Goal: Task Accomplishment & Management: Complete application form

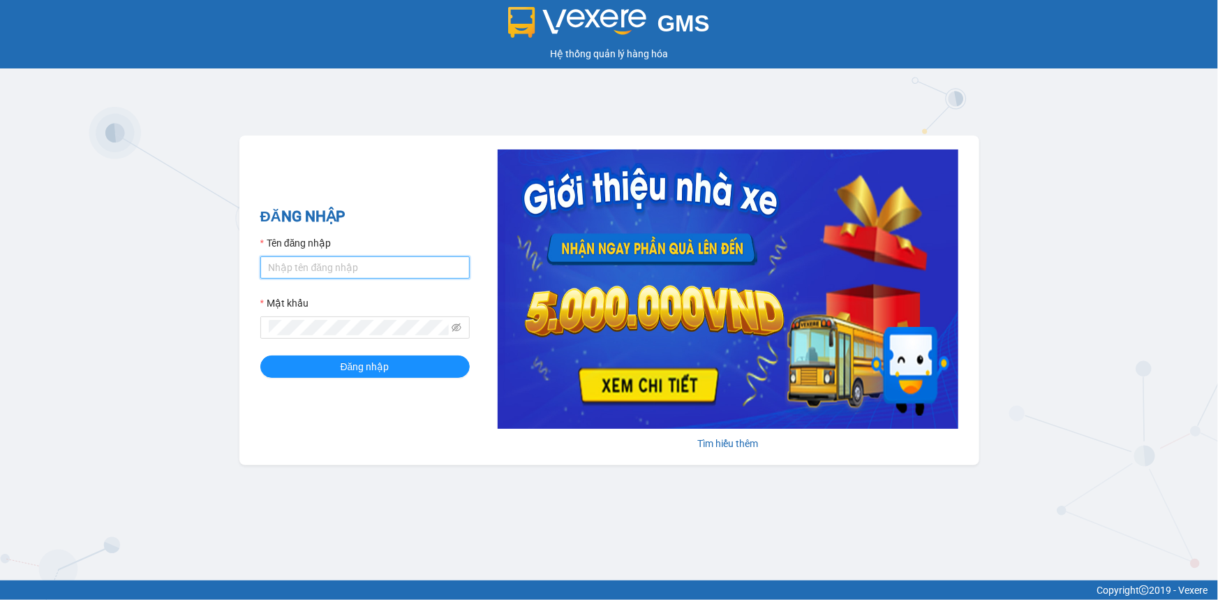
drag, startPoint x: 316, startPoint y: 257, endPoint x: 320, endPoint y: 269, distance: 13.2
click at [319, 265] on input "Tên đăng nhập" at bounding box center [364, 267] width 209 height 22
type input "ngansg.giaphuc"
click at [260, 355] on button "Đăng nhập" at bounding box center [364, 366] width 209 height 22
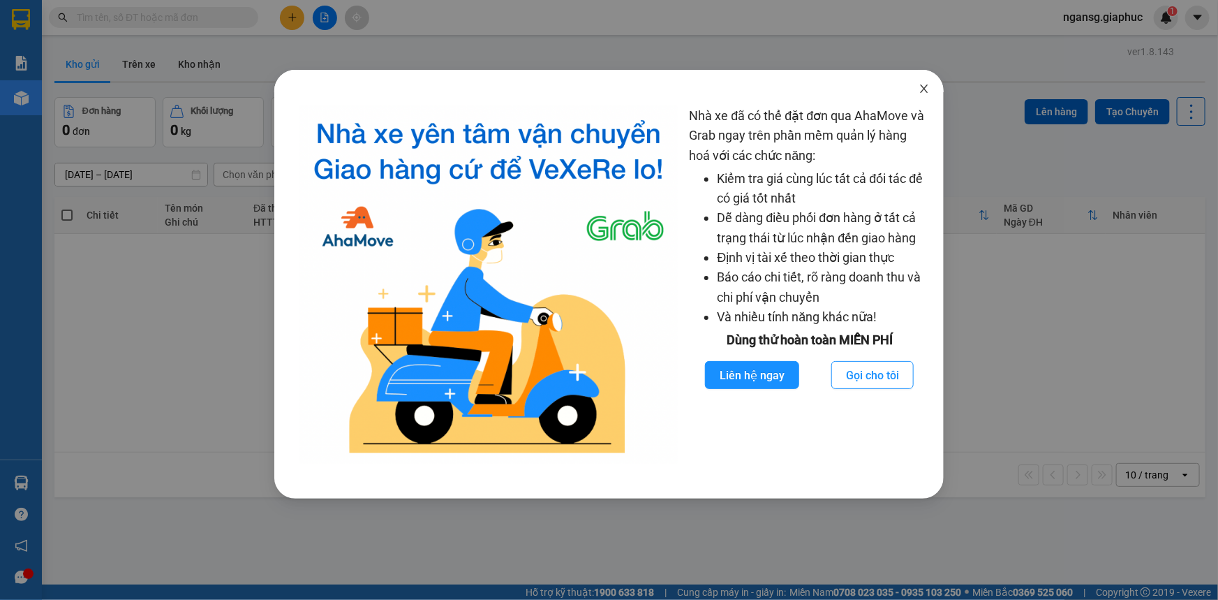
click at [928, 89] on icon "close" at bounding box center [924, 88] width 11 height 11
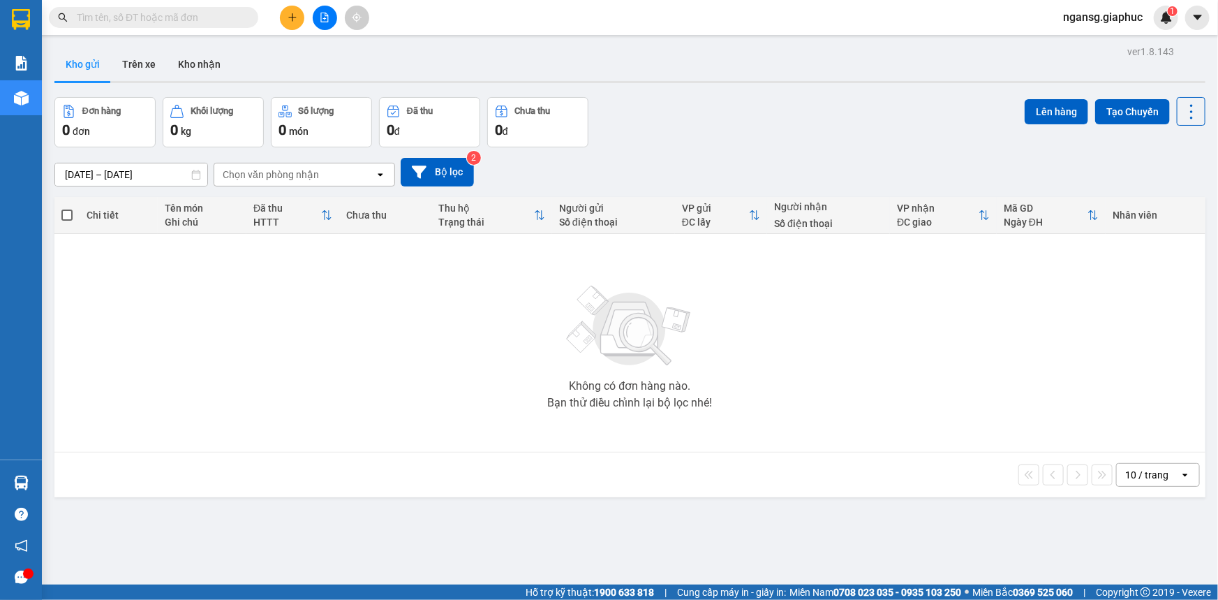
click at [230, 20] on input "text" at bounding box center [159, 17] width 165 height 15
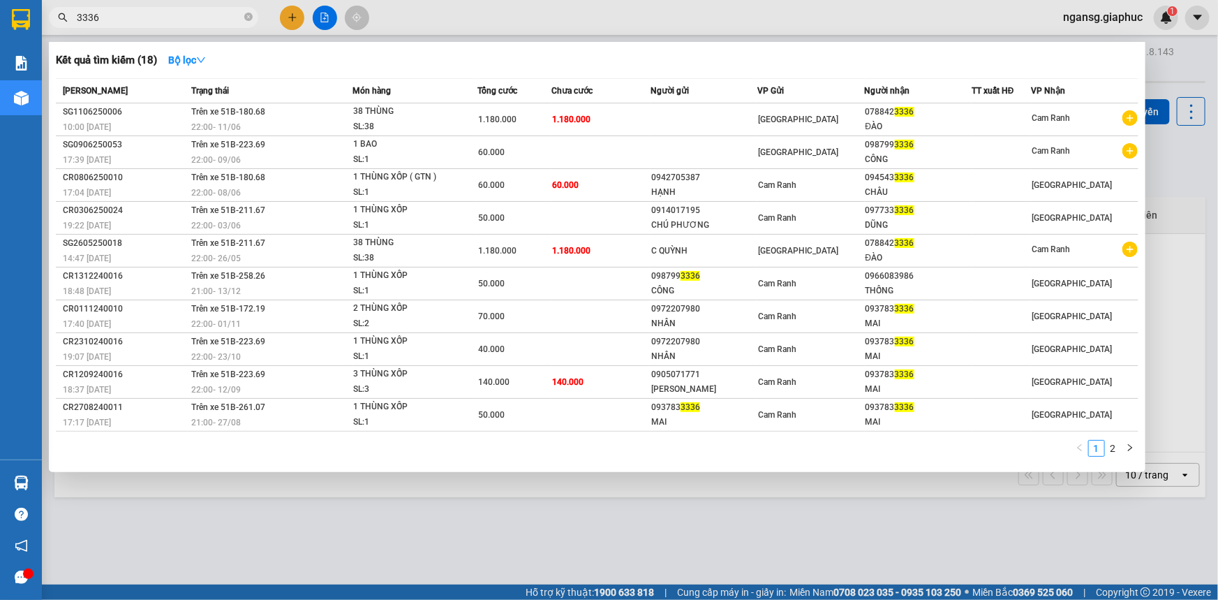
type input "3336"
click at [288, 17] on div at bounding box center [609, 300] width 1218 height 600
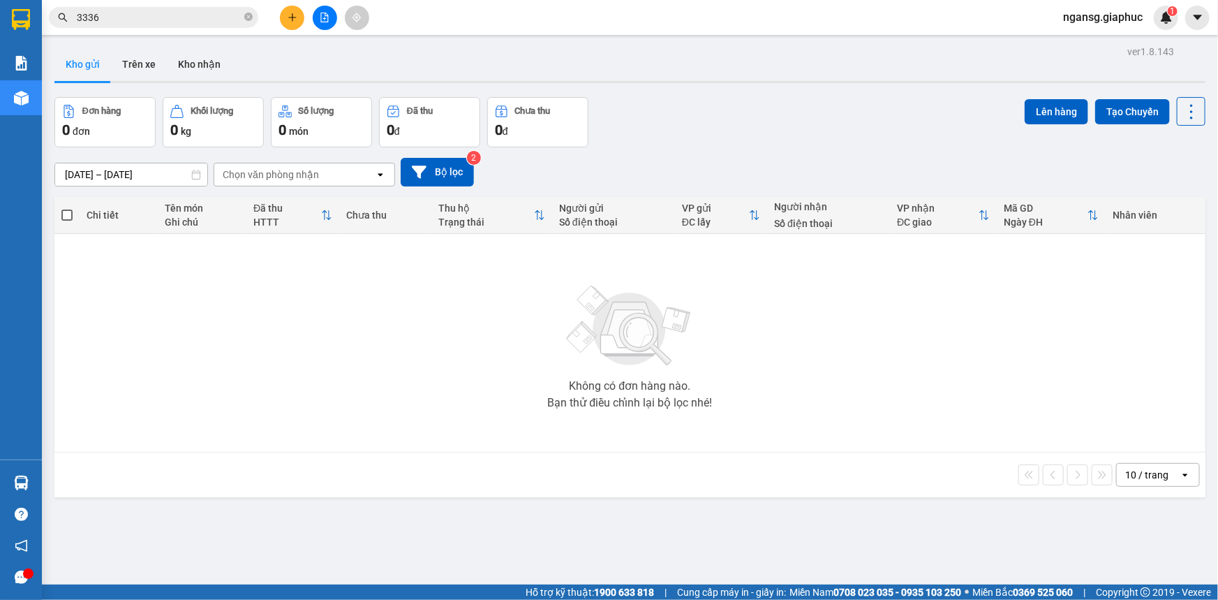
click at [283, 18] on button at bounding box center [292, 18] width 24 height 24
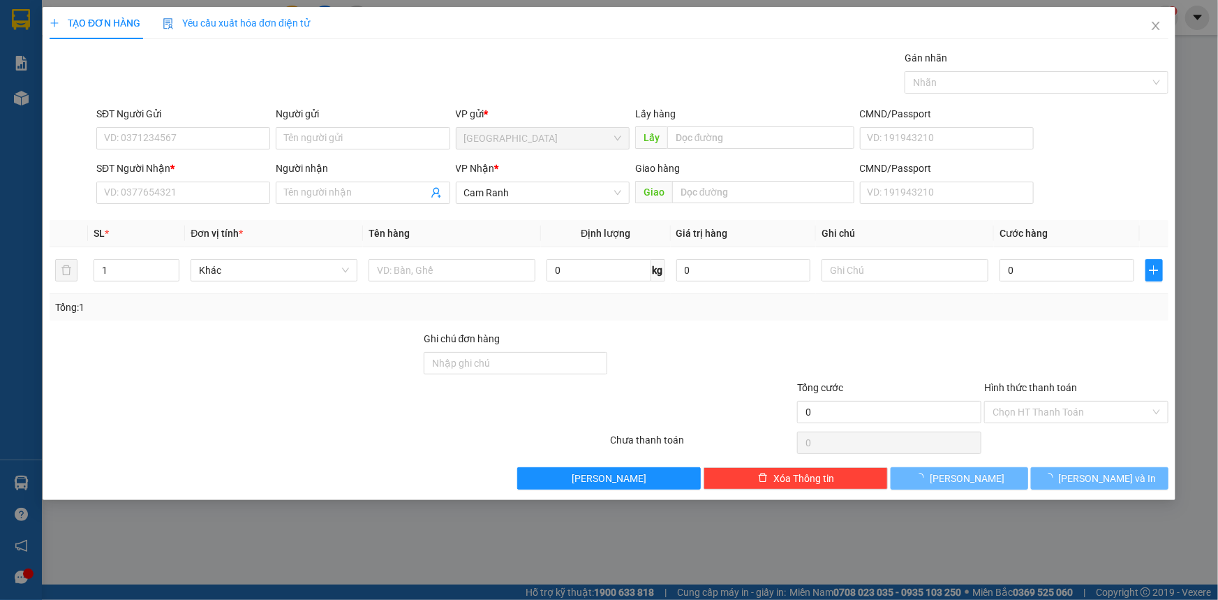
click at [207, 180] on div "SĐT Người Nhận *" at bounding box center [183, 171] width 174 height 21
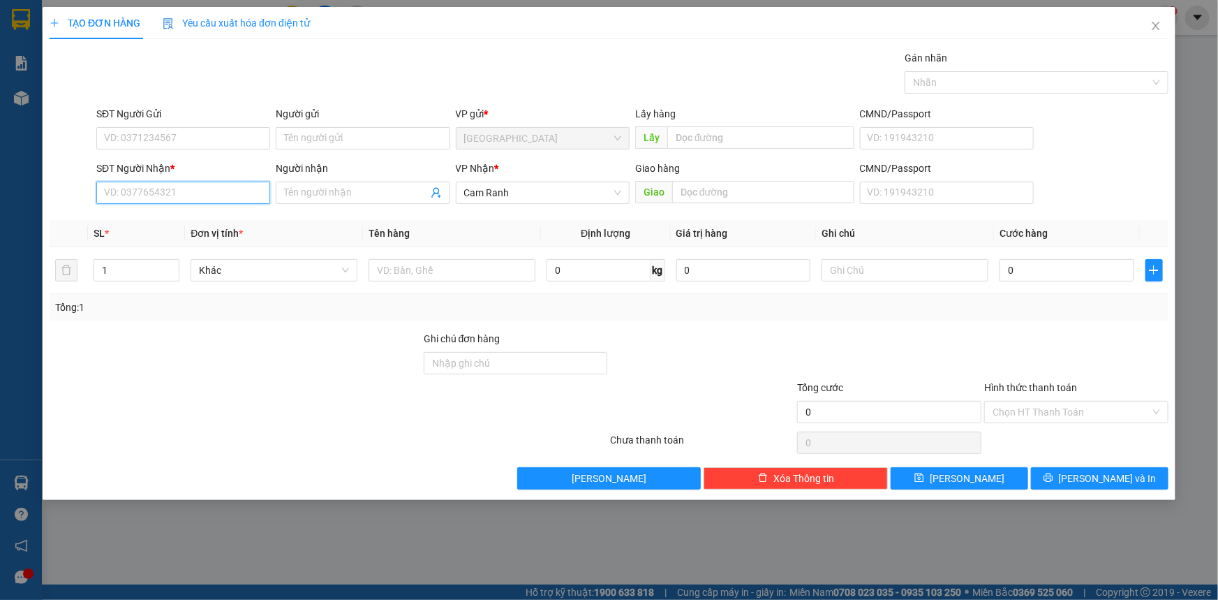
click at [208, 197] on input "SĐT Người Nhận *" at bounding box center [183, 192] width 174 height 22
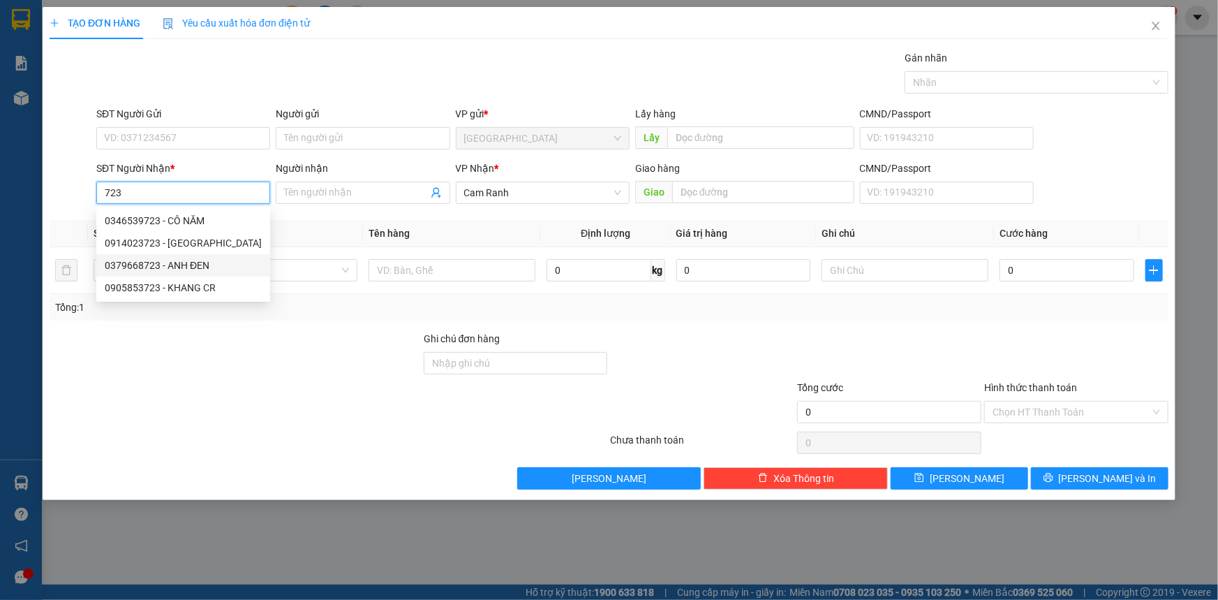
click at [205, 265] on div "0379668723 - ANH ĐEN" at bounding box center [183, 265] width 157 height 15
type input "0379668723"
type input "ANH ĐEN"
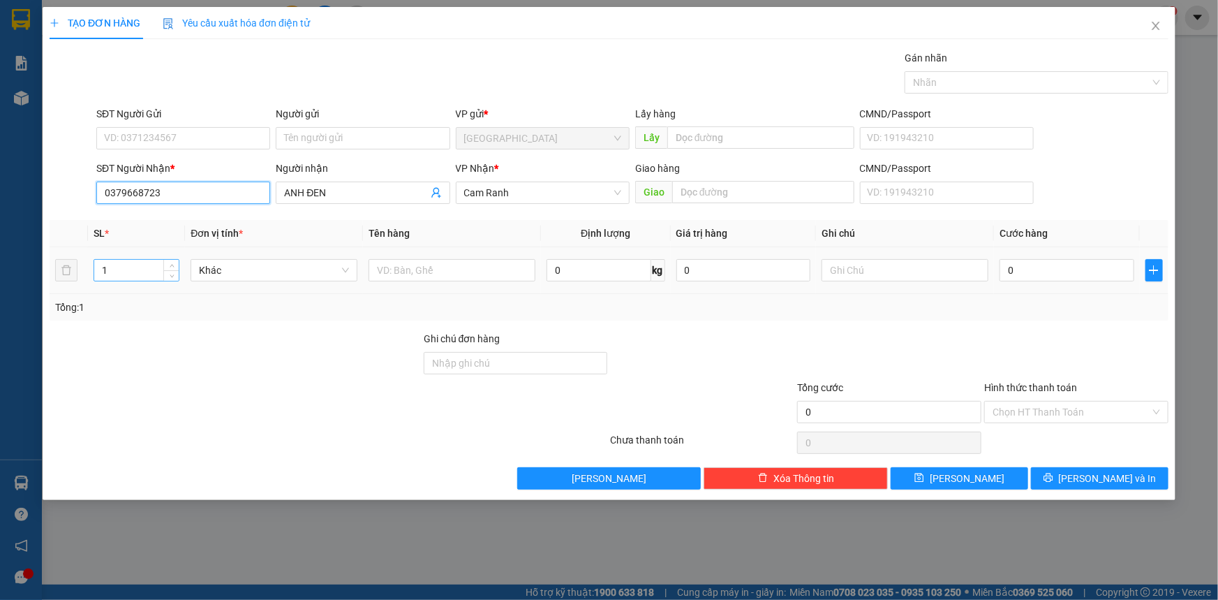
type input "0379668723"
click at [161, 265] on input "1" at bounding box center [136, 270] width 84 height 21
type input "2"
click at [426, 269] on input "text" at bounding box center [452, 270] width 167 height 22
click at [325, 364] on div at bounding box center [235, 355] width 374 height 49
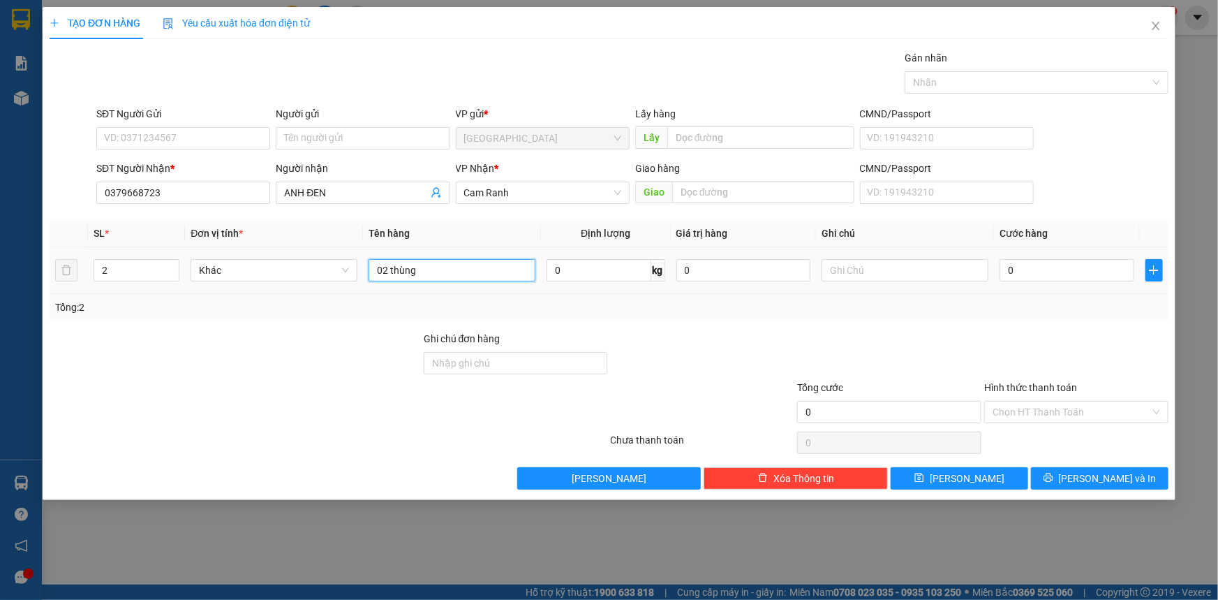
click at [450, 272] on input "02 thùng" at bounding box center [452, 270] width 167 height 22
type input "02 BAO"
click at [1021, 276] on input "0" at bounding box center [1067, 270] width 135 height 22
type input "3"
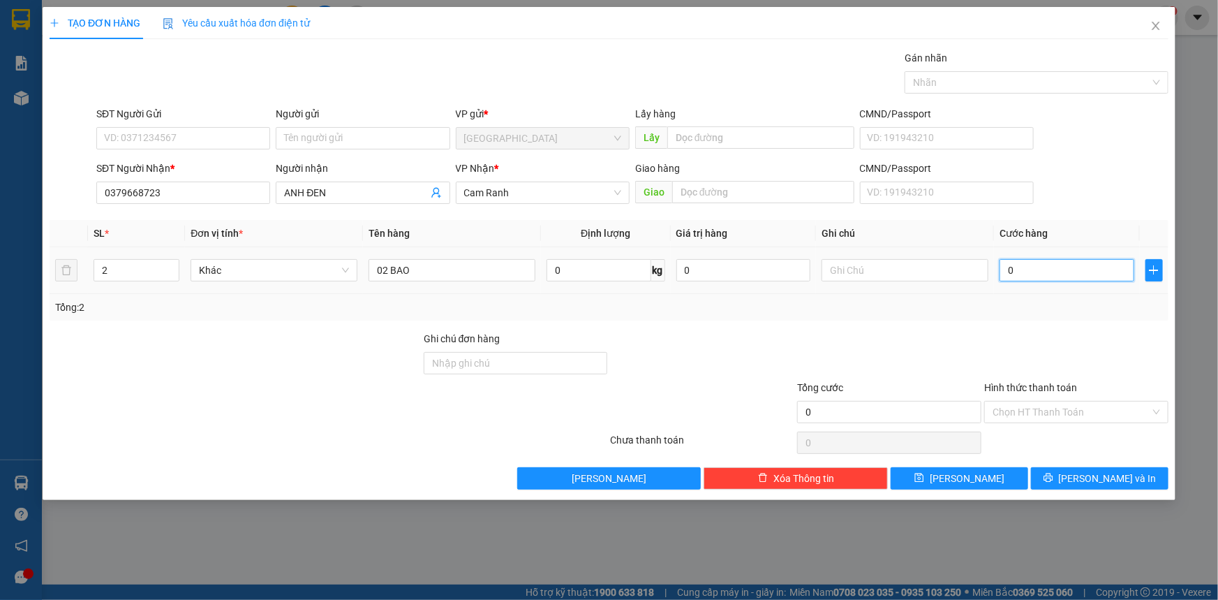
type input "3"
type input "36"
type input "360"
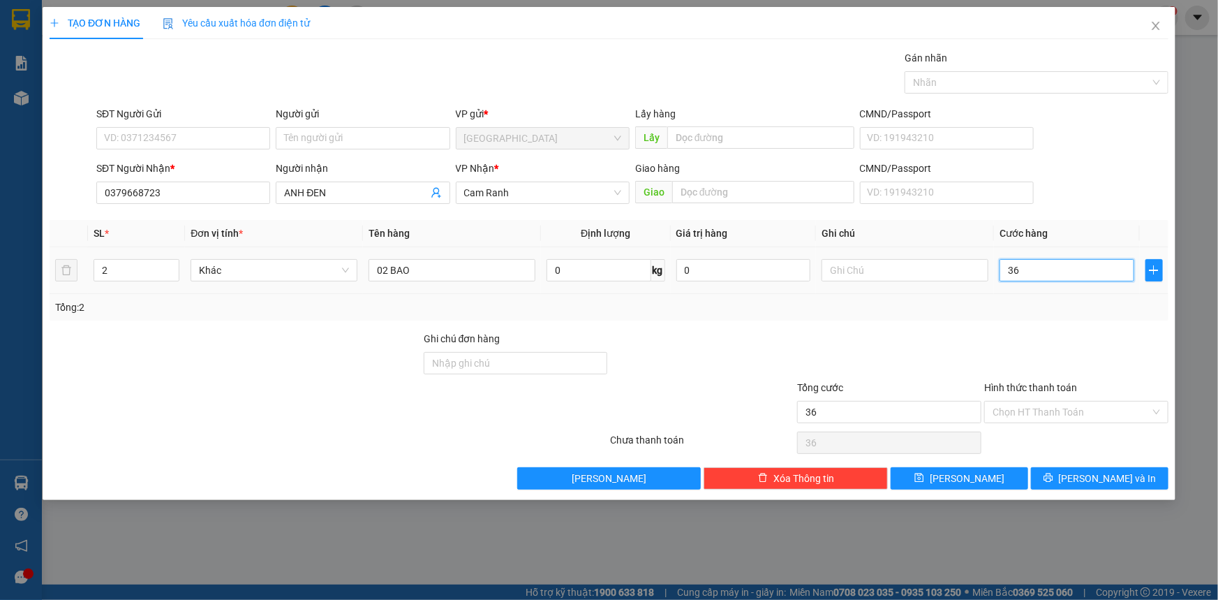
type input "360"
type input "360.000"
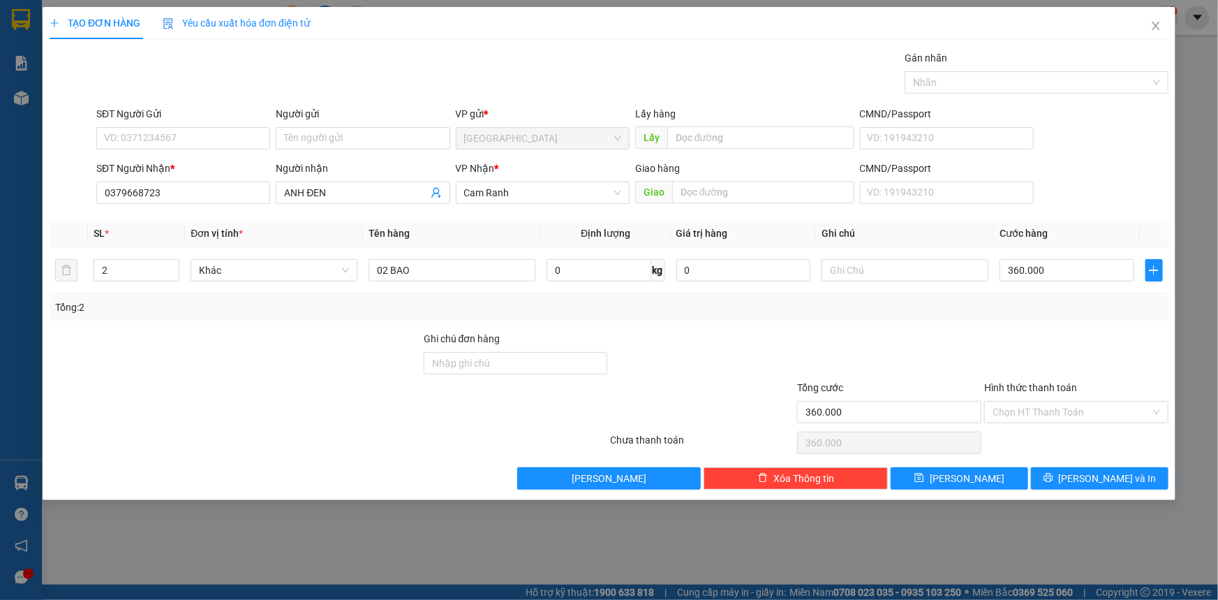
click at [953, 332] on div at bounding box center [889, 355] width 187 height 49
click at [1036, 272] on input "360.000" at bounding box center [1067, 270] width 135 height 22
type input "3"
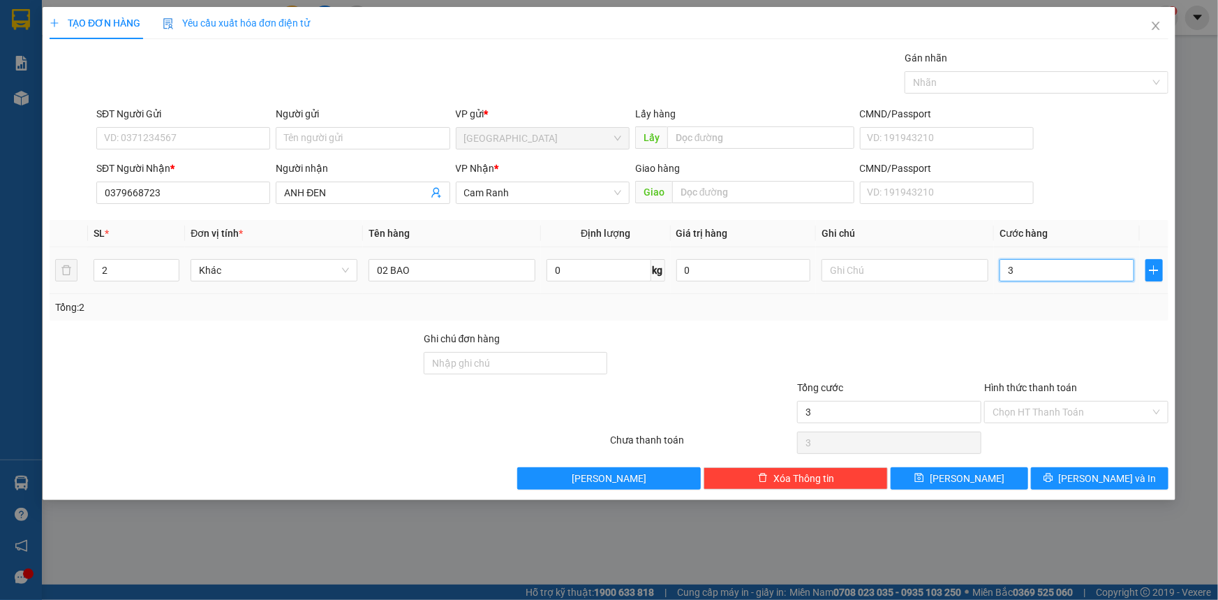
type input "35"
type input "350"
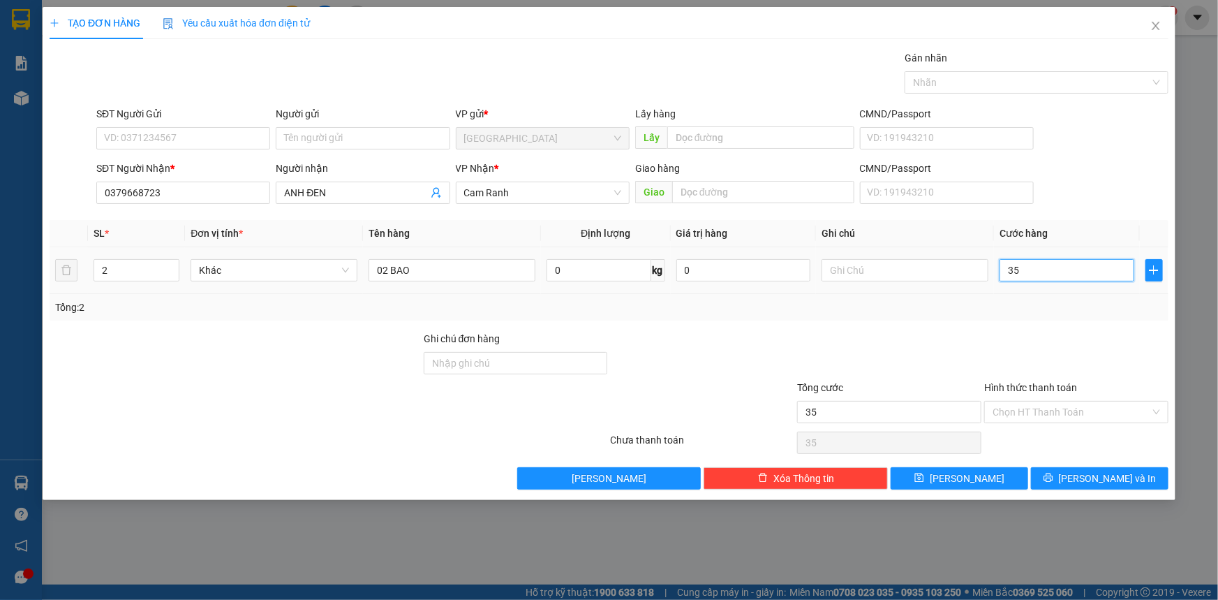
type input "350"
type input "350.000"
click at [1005, 334] on div at bounding box center [1076, 355] width 187 height 49
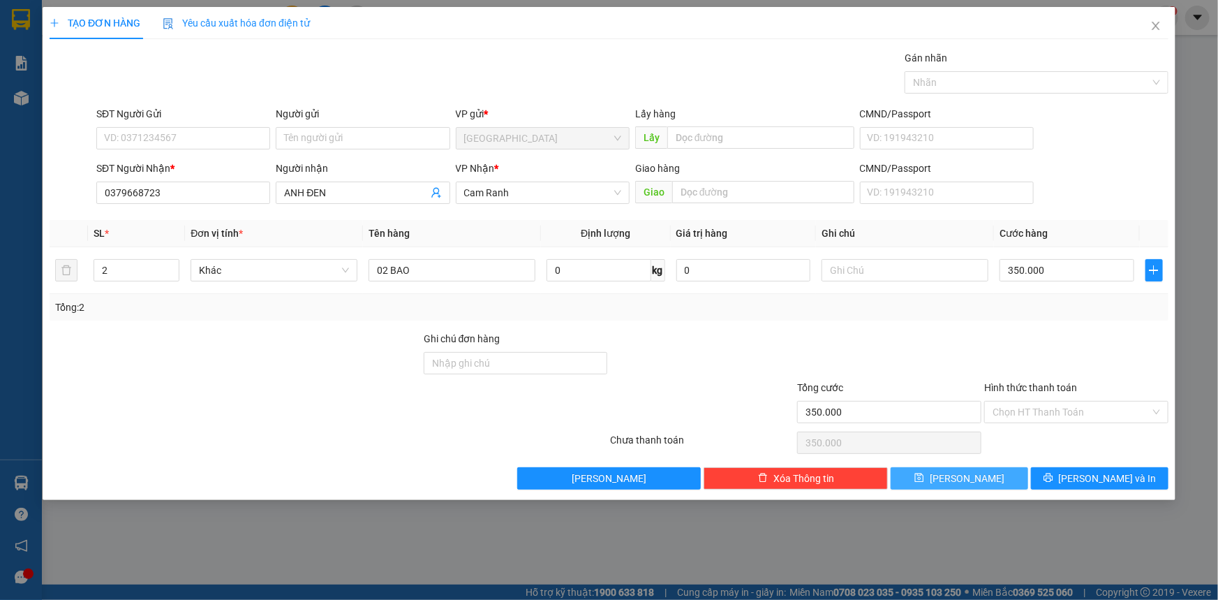
click at [956, 478] on button "Lưu" at bounding box center [960, 478] width 138 height 22
type input "1"
type input "0"
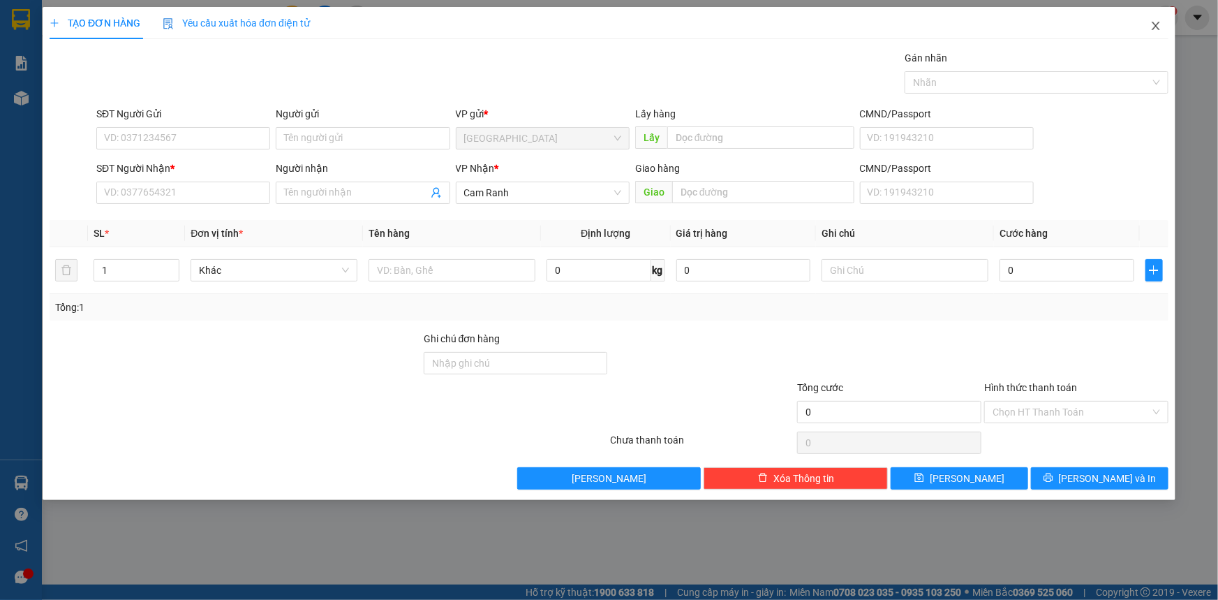
click at [1154, 27] on icon "close" at bounding box center [1155, 25] width 11 height 11
